Goal: Find specific page/section: Find specific page/section

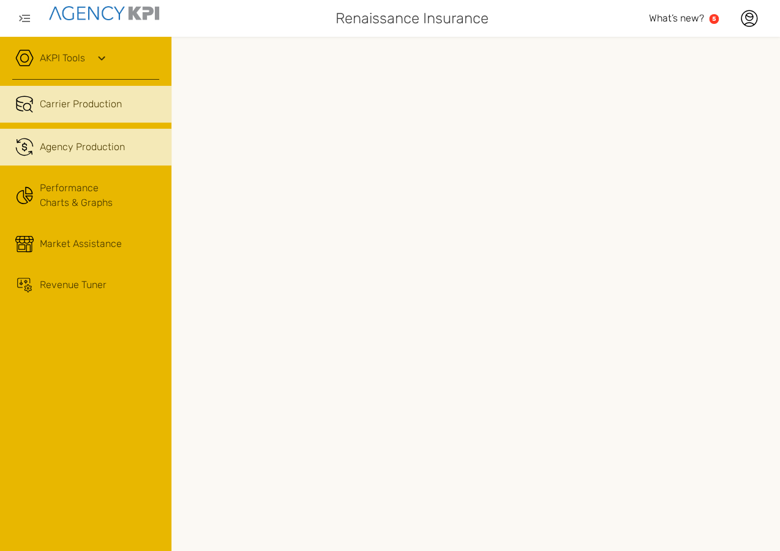
click at [70, 148] on span "Agency Production" at bounding box center [82, 147] width 85 height 15
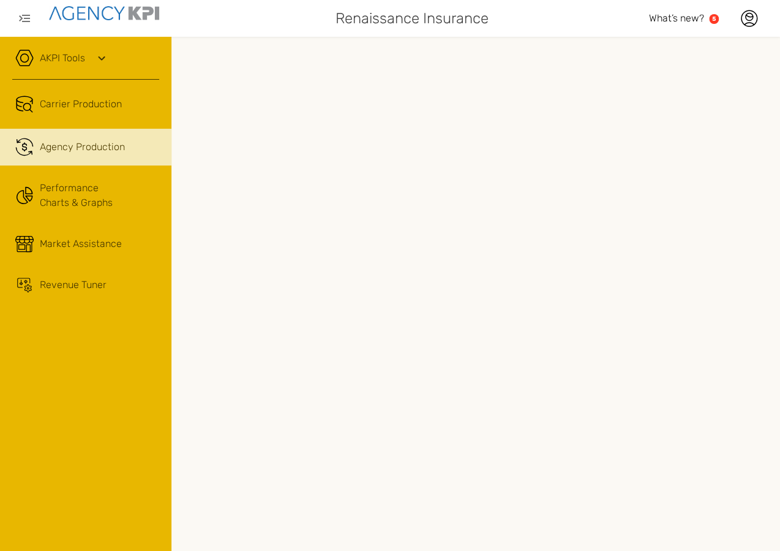
click at [92, 55] on div "AKPI Tools" at bounding box center [85, 64] width 147 height 31
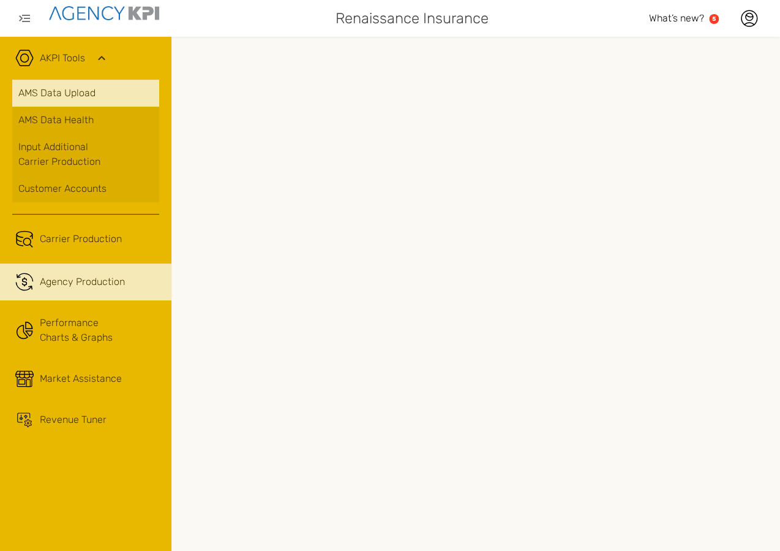
click at [74, 92] on link "AMS Data Upload" at bounding box center [85, 93] width 147 height 27
